Goal: Browse casually: Explore the website without a specific task or goal

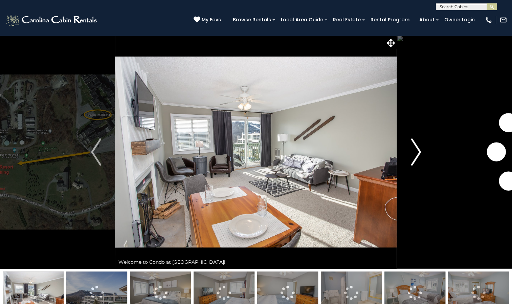
click at [418, 152] on img "Next" at bounding box center [416, 151] width 10 height 27
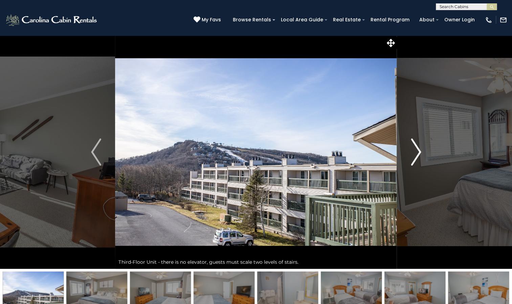
click at [418, 152] on img "Next" at bounding box center [416, 151] width 10 height 27
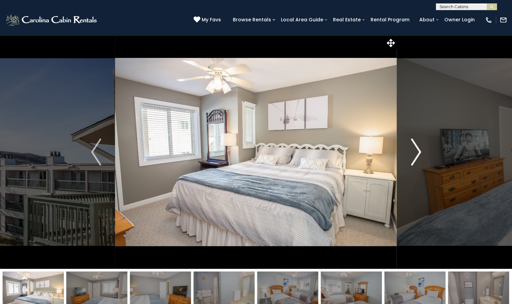
click at [418, 152] on img "Next" at bounding box center [416, 151] width 10 height 27
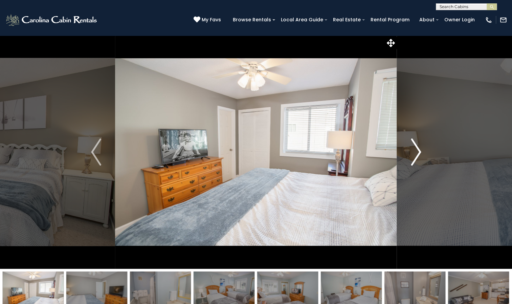
click at [418, 152] on img "Next" at bounding box center [416, 151] width 10 height 27
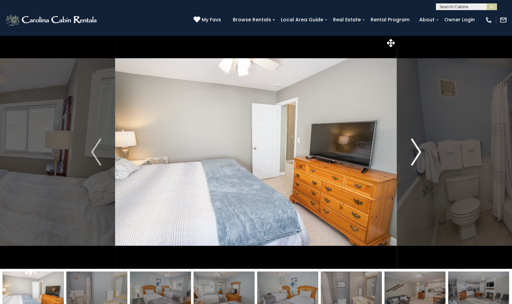
click at [418, 152] on img "Next" at bounding box center [416, 151] width 10 height 27
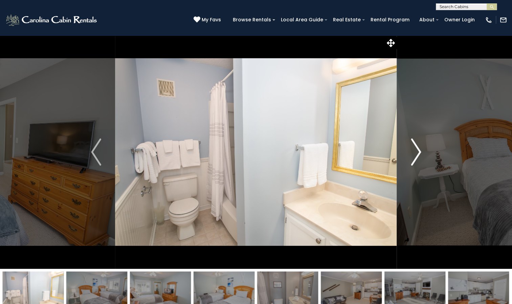
click at [418, 152] on img "Next" at bounding box center [416, 151] width 10 height 27
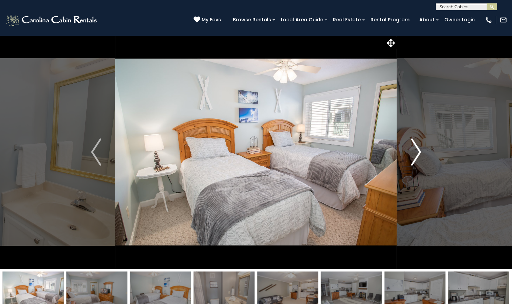
click at [417, 152] on img "Next" at bounding box center [416, 151] width 10 height 27
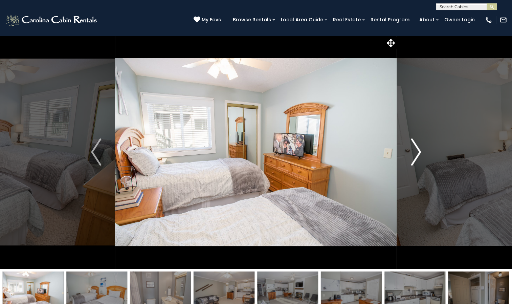
click at [417, 152] on img "Next" at bounding box center [416, 151] width 10 height 27
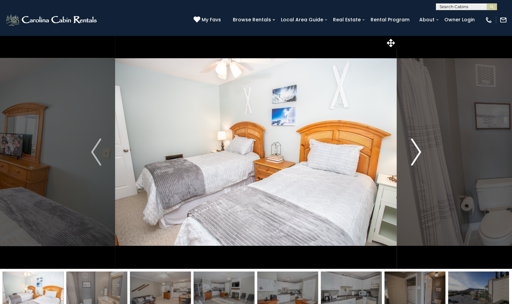
click at [417, 152] on img "Next" at bounding box center [416, 151] width 10 height 27
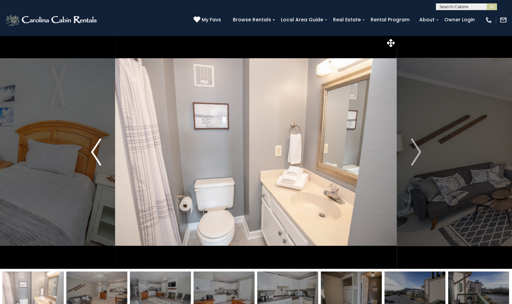
click at [91, 151] on img "Previous" at bounding box center [96, 151] width 10 height 27
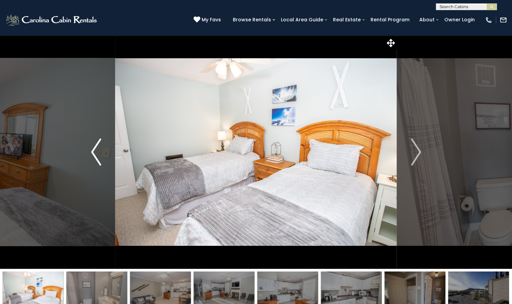
click at [91, 151] on img "Previous" at bounding box center [96, 151] width 10 height 27
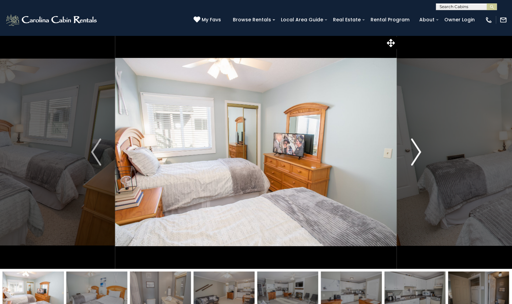
click at [421, 153] on img "Next" at bounding box center [416, 151] width 10 height 27
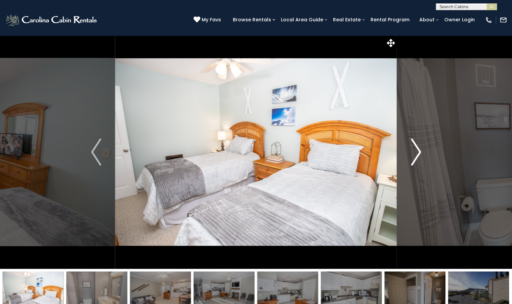
click at [419, 154] on img "Next" at bounding box center [416, 151] width 10 height 27
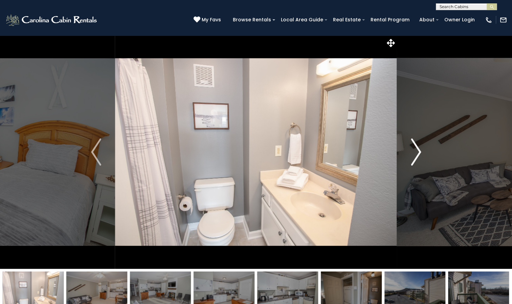
click at [419, 154] on img "Next" at bounding box center [416, 151] width 10 height 27
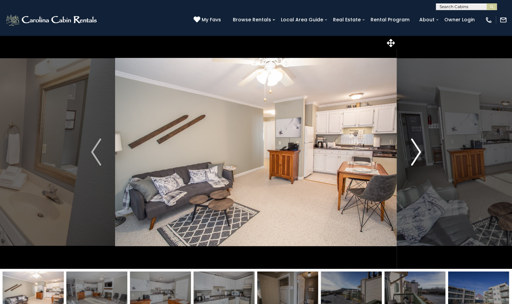
click at [419, 154] on img "Next" at bounding box center [416, 151] width 10 height 27
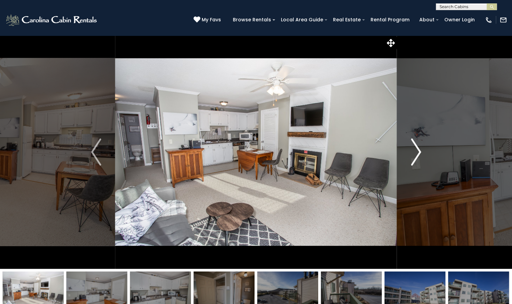
click at [419, 154] on img "Next" at bounding box center [416, 151] width 10 height 27
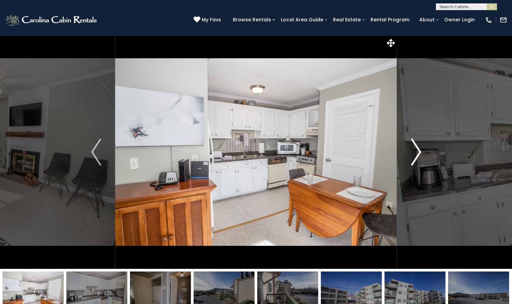
click at [419, 154] on img "Next" at bounding box center [416, 151] width 10 height 27
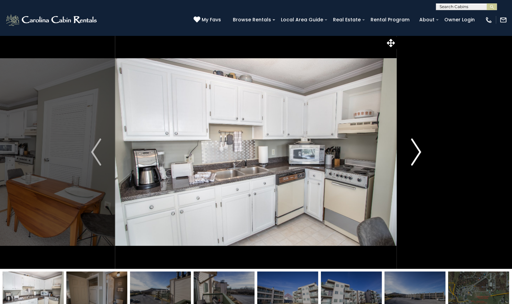
click at [419, 154] on img "Next" at bounding box center [416, 151] width 10 height 27
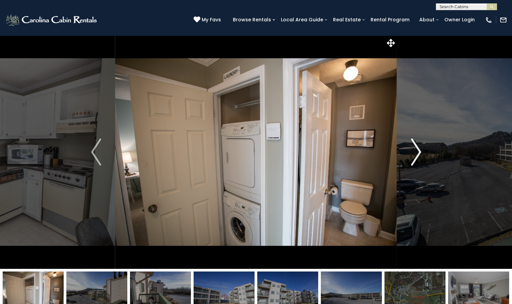
click at [419, 154] on img "Next" at bounding box center [416, 151] width 10 height 27
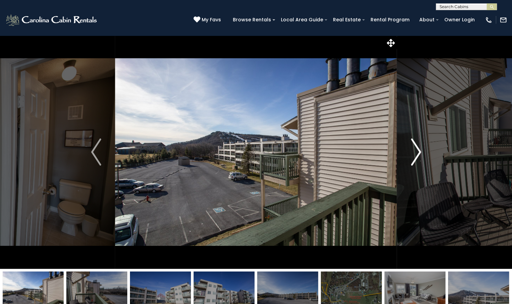
click at [419, 154] on img "Next" at bounding box center [416, 151] width 10 height 27
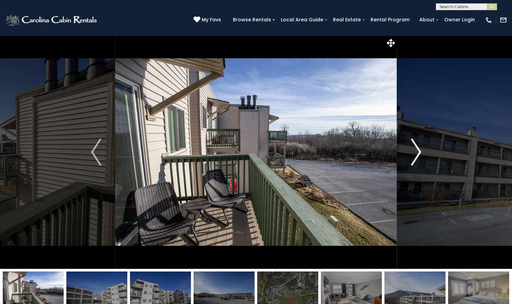
click at [419, 154] on img "Next" at bounding box center [416, 151] width 10 height 27
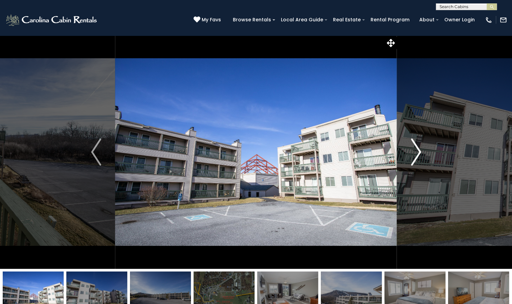
click at [419, 154] on img "Next" at bounding box center [416, 151] width 10 height 27
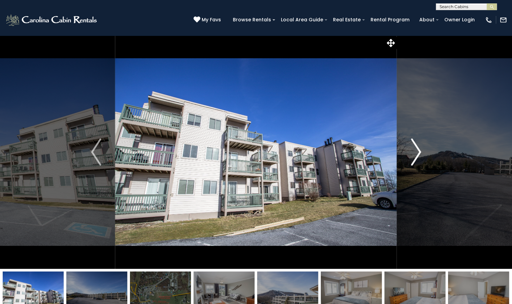
click at [419, 154] on img "Next" at bounding box center [416, 151] width 10 height 27
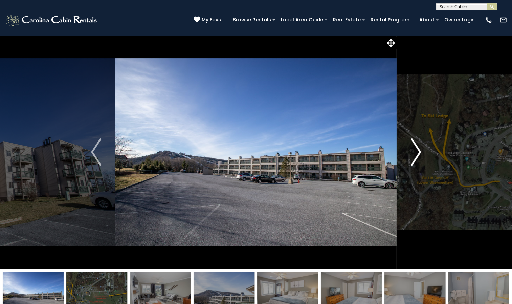
click at [419, 154] on img "Next" at bounding box center [416, 151] width 10 height 27
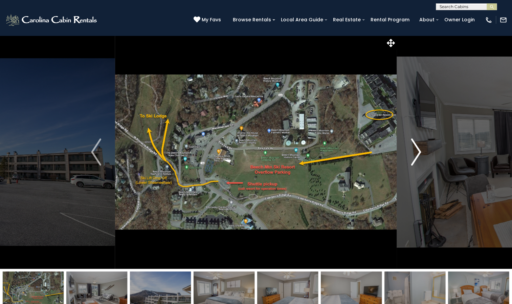
click at [419, 154] on img "Next" at bounding box center [416, 151] width 10 height 27
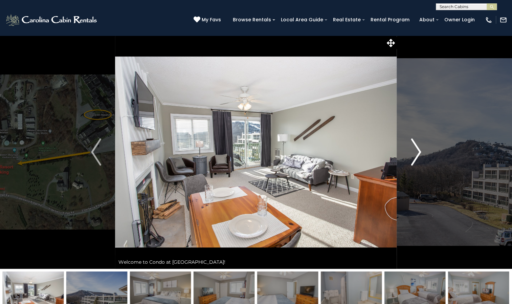
click at [419, 154] on img "Next" at bounding box center [416, 151] width 10 height 27
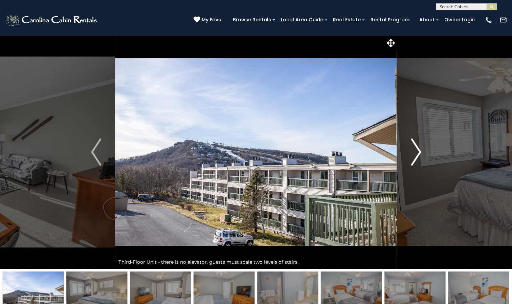
click at [419, 154] on img "Next" at bounding box center [416, 151] width 10 height 27
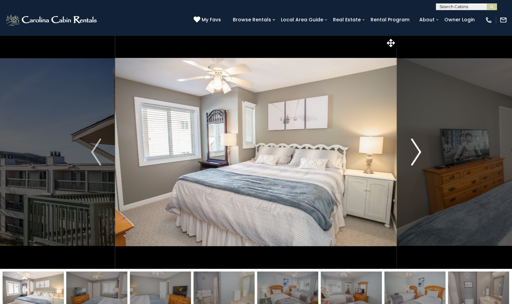
click at [419, 154] on img "Next" at bounding box center [416, 151] width 10 height 27
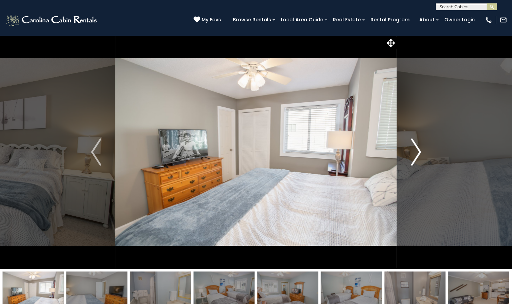
click at [419, 154] on img "Next" at bounding box center [416, 151] width 10 height 27
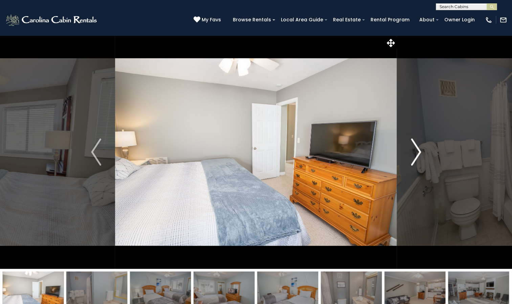
click at [419, 154] on img "Next" at bounding box center [416, 151] width 10 height 27
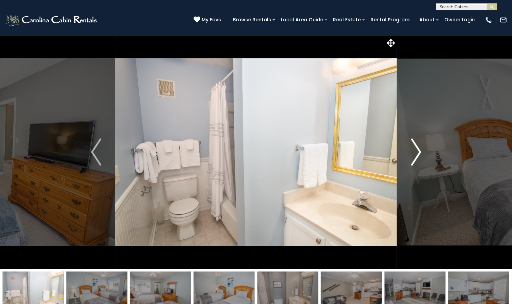
click at [419, 154] on img "Next" at bounding box center [416, 151] width 10 height 27
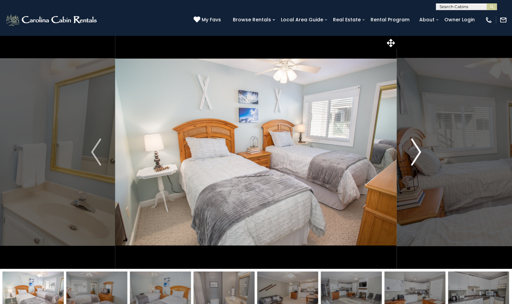
click at [419, 154] on img "Next" at bounding box center [416, 151] width 10 height 27
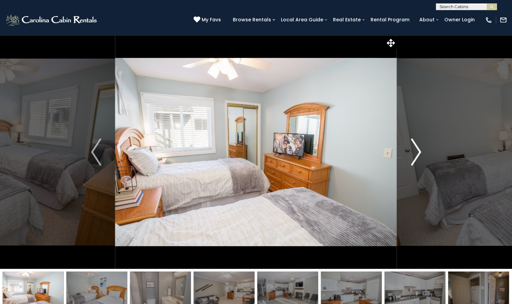
click at [419, 154] on img "Next" at bounding box center [416, 151] width 10 height 27
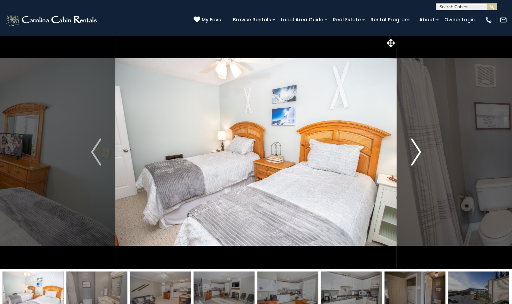
click at [419, 154] on img "Next" at bounding box center [416, 151] width 10 height 27
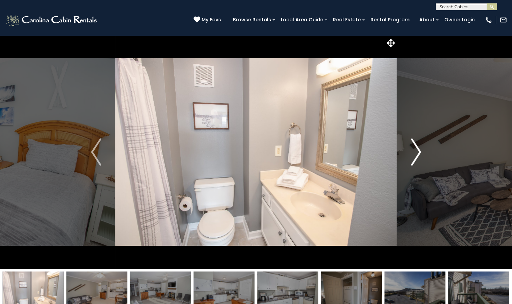
click at [419, 154] on img "Next" at bounding box center [416, 151] width 10 height 27
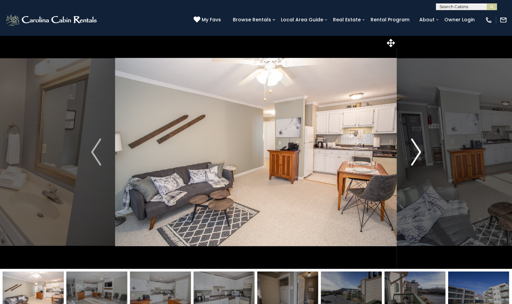
click at [419, 154] on img "Next" at bounding box center [416, 151] width 10 height 27
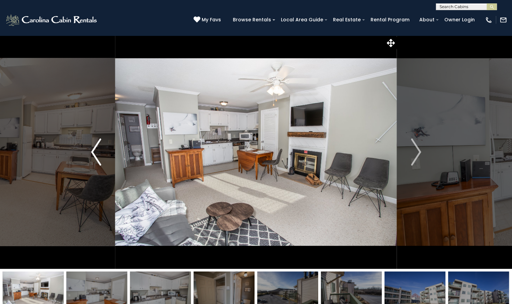
click at [94, 150] on img "Previous" at bounding box center [96, 151] width 10 height 27
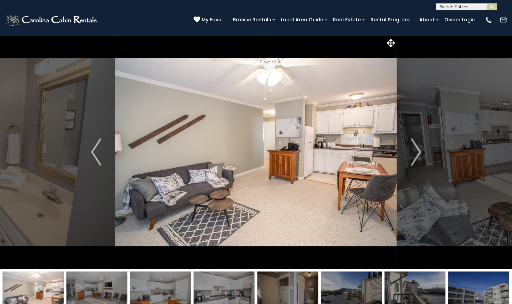
click at [360, 143] on img at bounding box center [256, 151] width 282 height 233
click at [328, 103] on img at bounding box center [256, 151] width 282 height 233
